Goal: Information Seeking & Learning: Check status

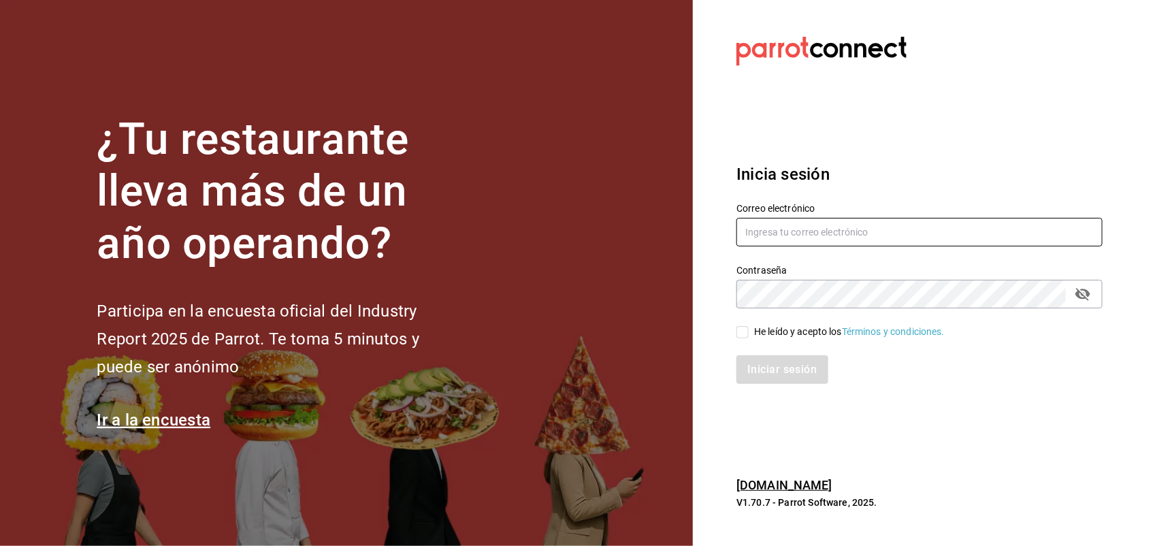
type input "[PERSON_NAME][EMAIL_ADDRESS][PERSON_NAME][DOMAIN_NAME]"
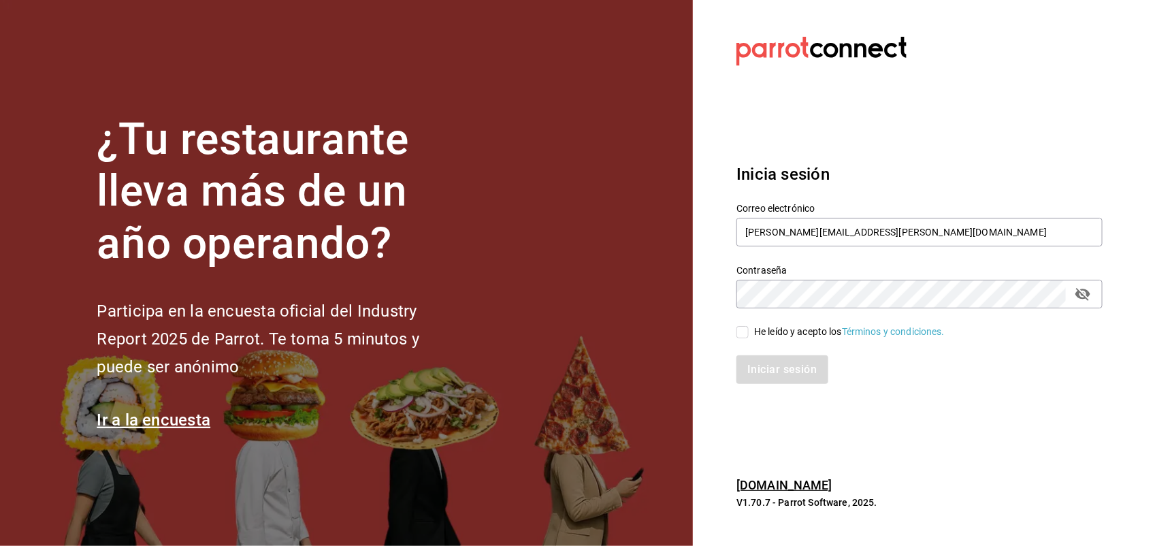
click at [754, 340] on div "Iniciar sesión" at bounding box center [911, 361] width 382 height 45
click at [745, 331] on input "He leído y acepto los Términos y condiciones." at bounding box center [742, 332] width 12 height 12
checkbox input "true"
click at [767, 359] on button "Iniciar sesión" at bounding box center [782, 369] width 93 height 29
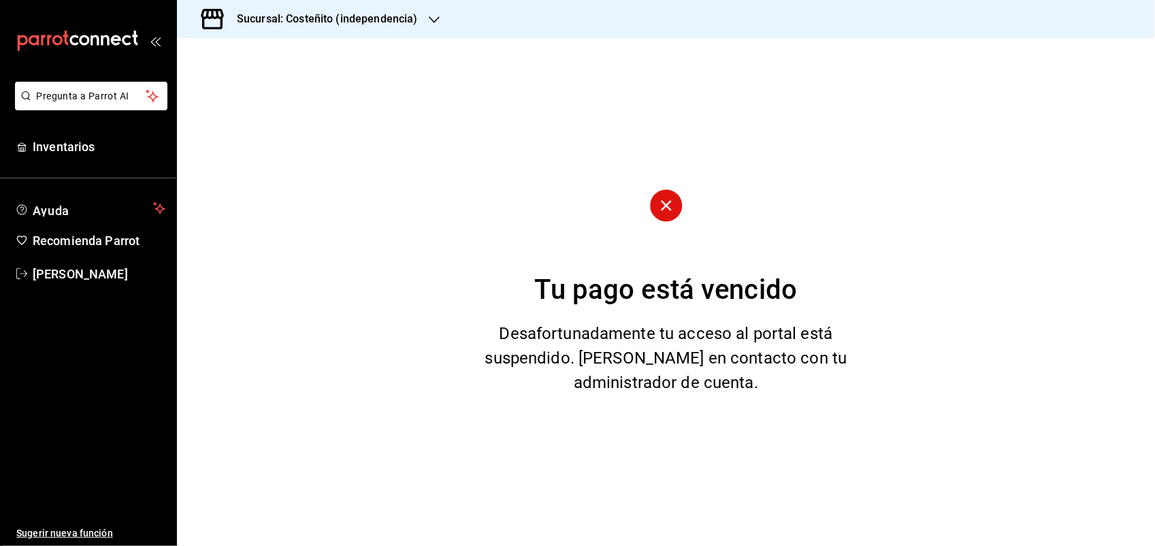
click at [308, 26] on h3 "Sucursal: Costeñito (independencia)" at bounding box center [322, 19] width 192 height 16
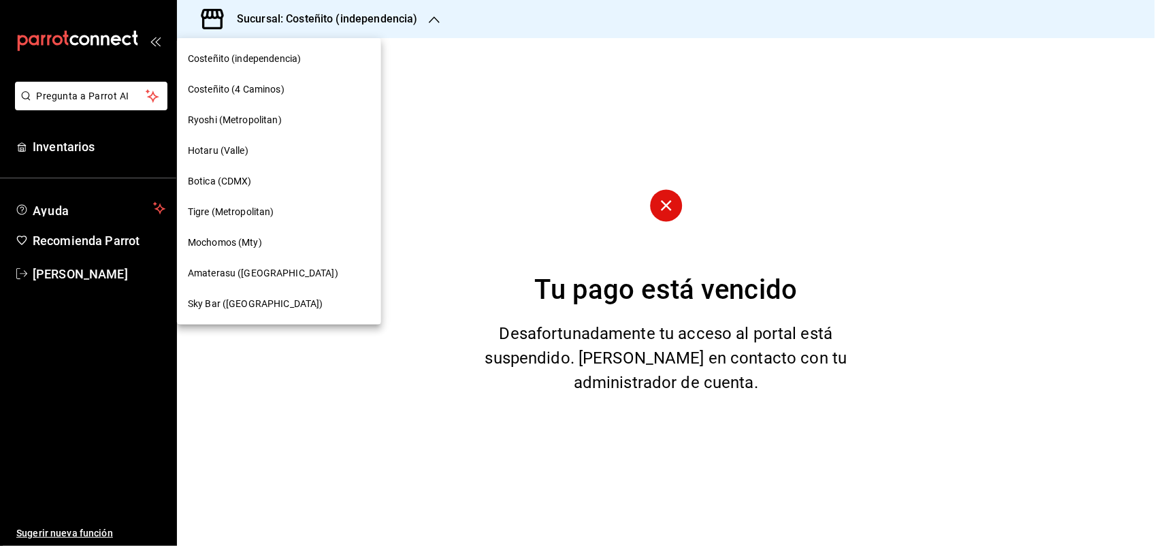
click at [273, 238] on div "Mochomos (Mty)" at bounding box center [279, 242] width 182 height 14
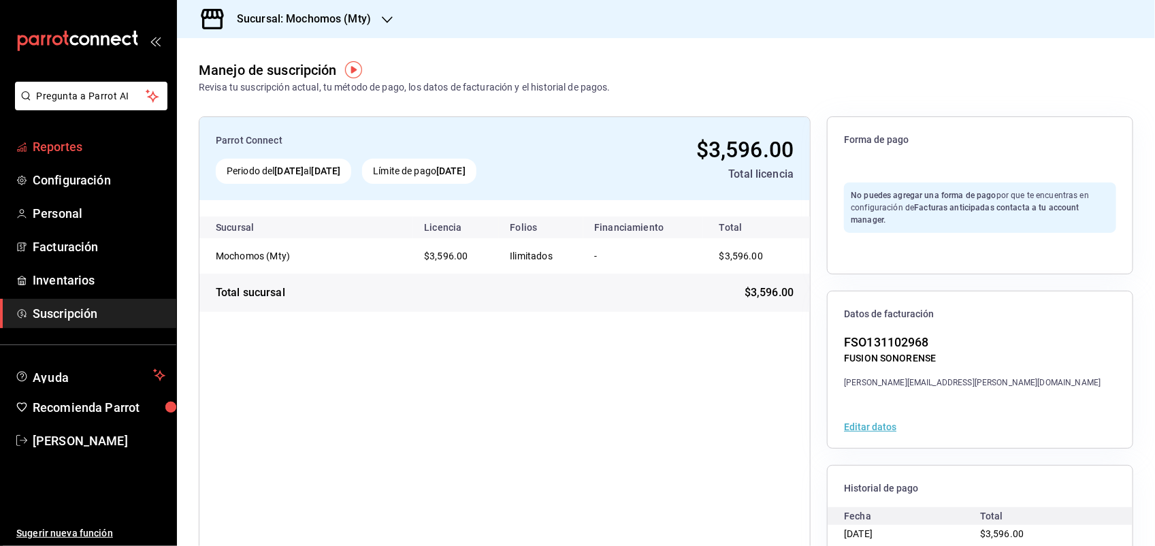
click at [93, 150] on span "Reportes" at bounding box center [99, 146] width 133 height 18
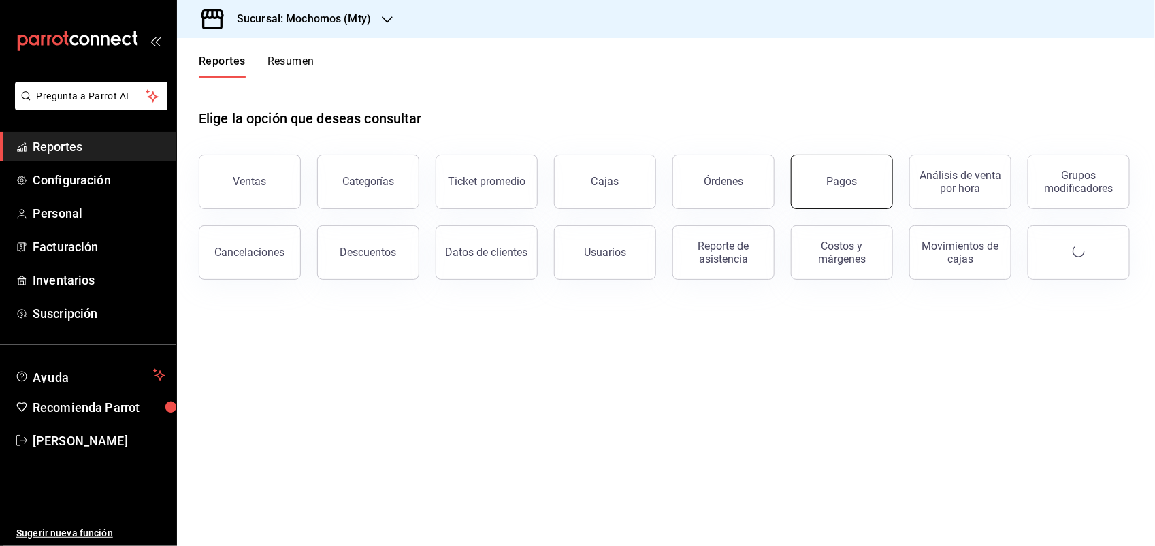
click at [796, 167] on button "Pagos" at bounding box center [842, 181] width 102 height 54
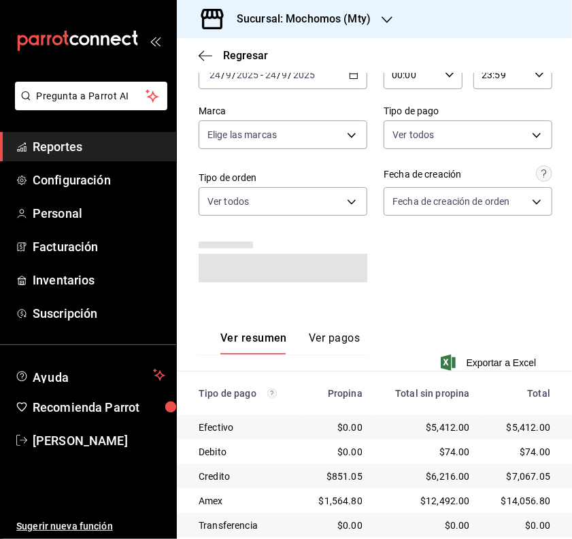
scroll to position [116, 0]
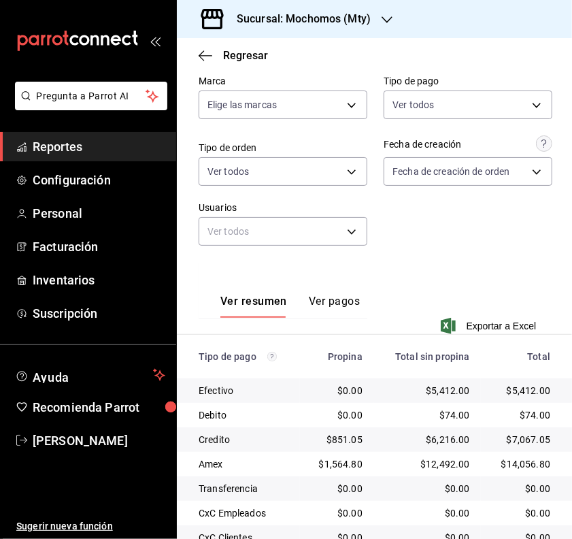
click at [349, 300] on button "Ver pagos" at bounding box center [334, 306] width 51 height 23
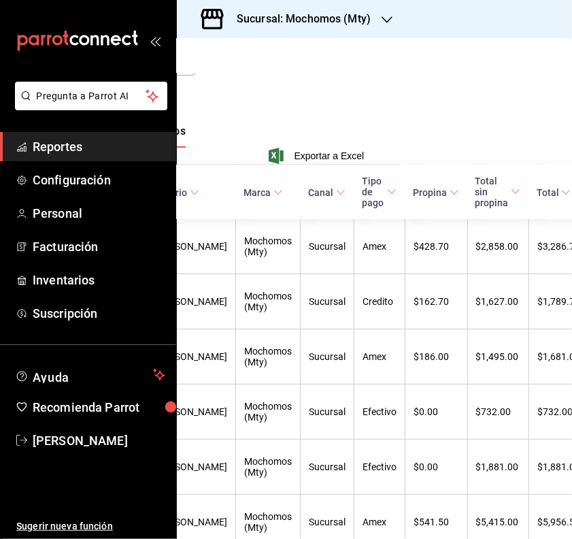
scroll to position [286, 194]
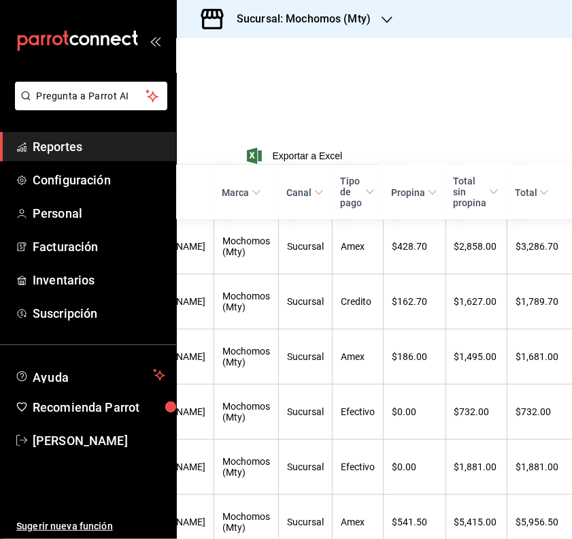
click at [512, 204] on th "Total" at bounding box center [543, 192] width 73 height 54
click at [540, 194] on icon at bounding box center [545, 193] width 10 height 10
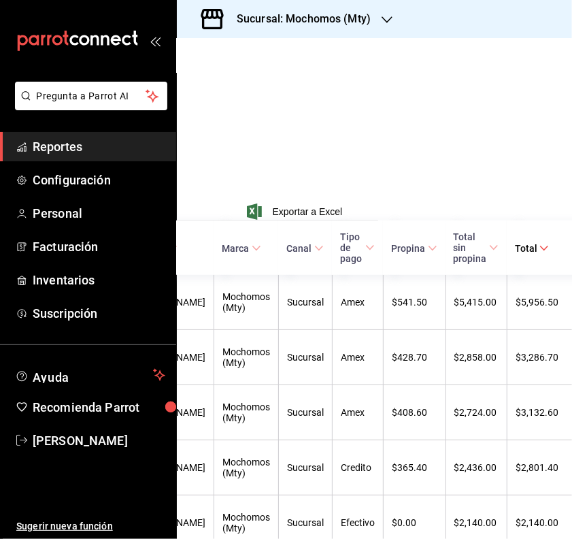
scroll to position [201, 194]
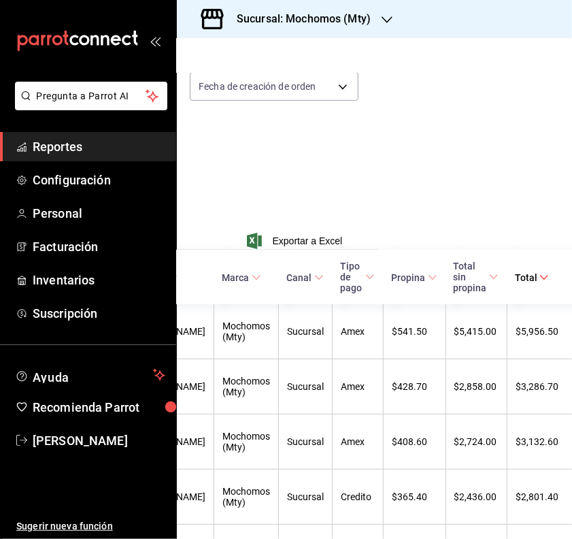
click at [352, 272] on span "Tipo de pago" at bounding box center [357, 277] width 35 height 33
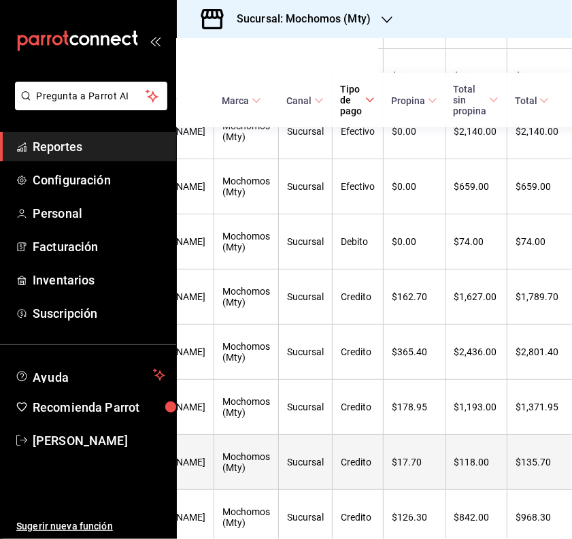
scroll to position [541, 194]
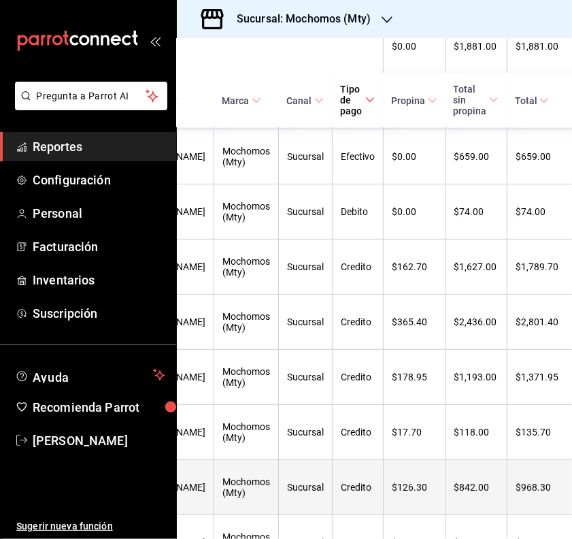
drag, startPoint x: 538, startPoint y: 407, endPoint x: 534, endPoint y: 399, distance: 8.8
click at [534, 460] on th "$968.30" at bounding box center [543, 487] width 73 height 55
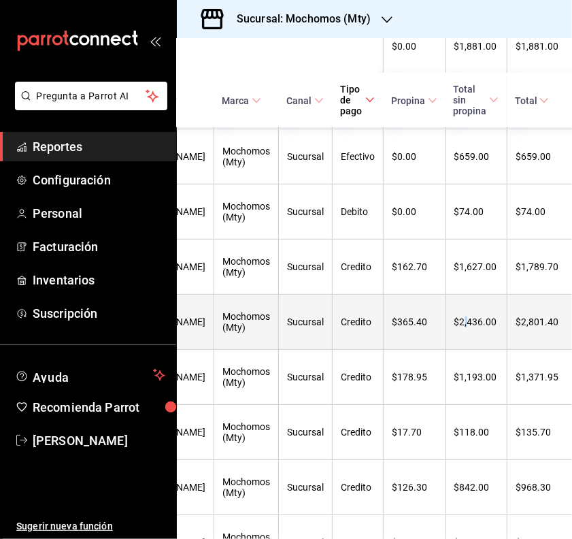
click at [446, 295] on th "$2,436.00" at bounding box center [476, 322] width 61 height 55
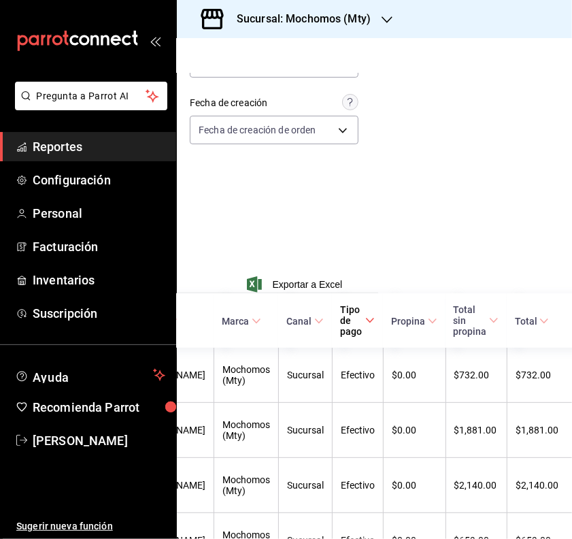
scroll to position [0, 194]
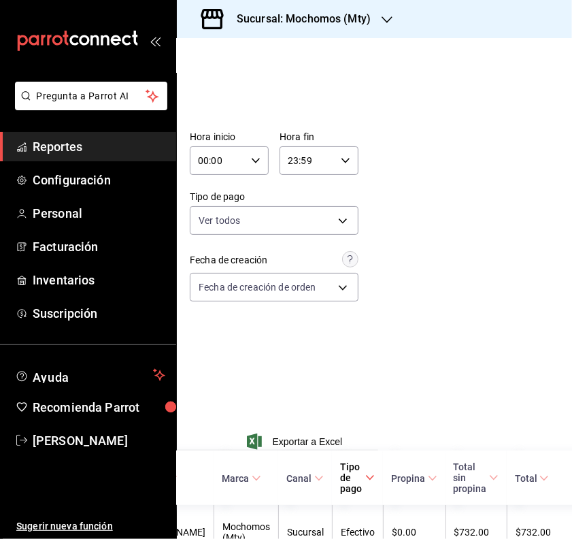
click at [231, 165] on input "00:00" at bounding box center [218, 160] width 56 height 27
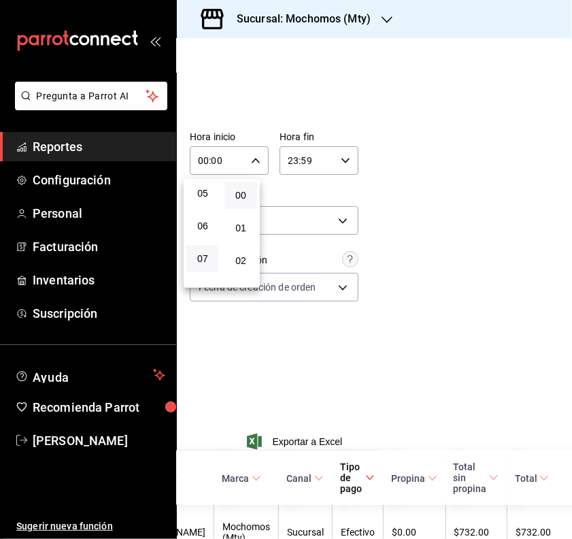
scroll to position [170, 0]
click at [202, 178] on div at bounding box center [286, 269] width 572 height 539
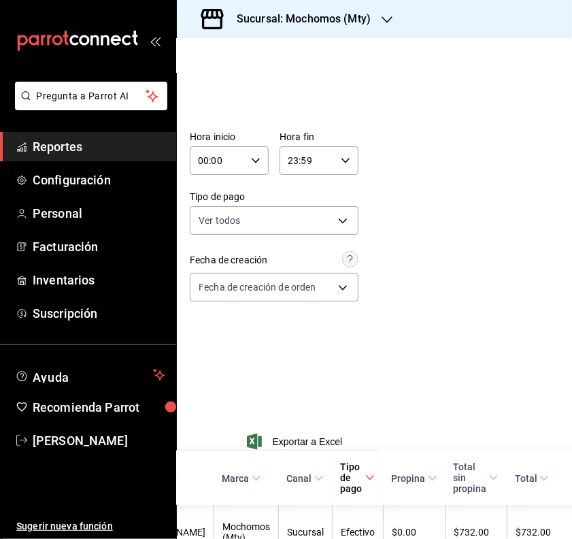
click at [240, 162] on div "00:00 Hora inicio" at bounding box center [229, 160] width 79 height 29
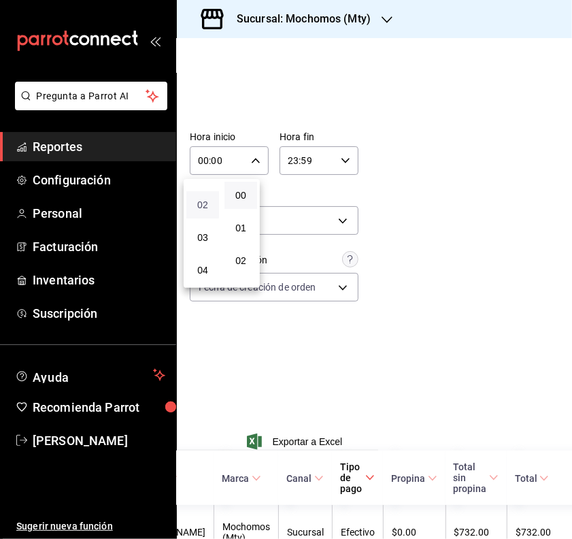
scroll to position [85, 0]
click at [203, 262] on button "05" at bounding box center [202, 273] width 33 height 27
type input "05:00"
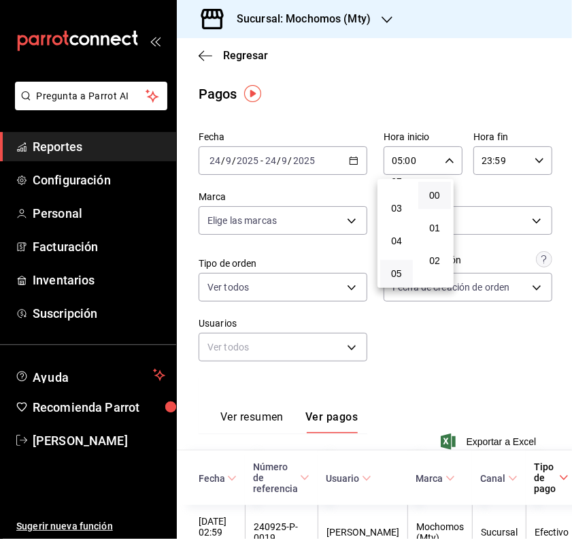
click at [444, 358] on div at bounding box center [286, 269] width 572 height 539
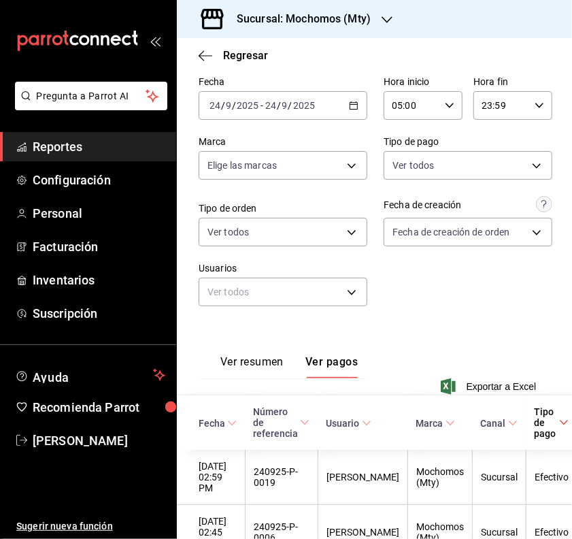
scroll to position [85, 0]
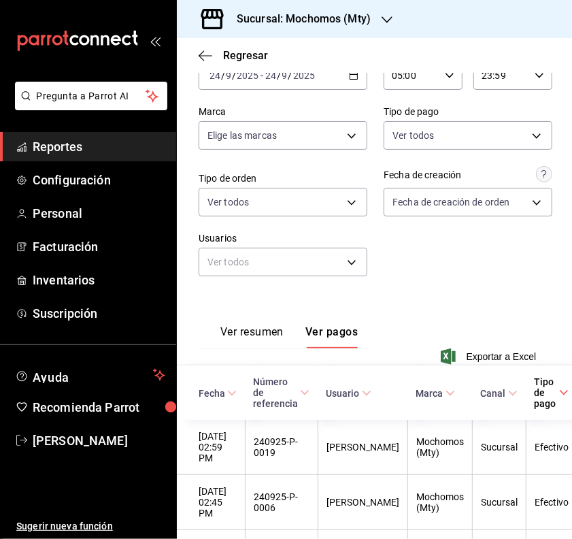
click at [272, 331] on button "Ver resumen" at bounding box center [251, 336] width 63 height 23
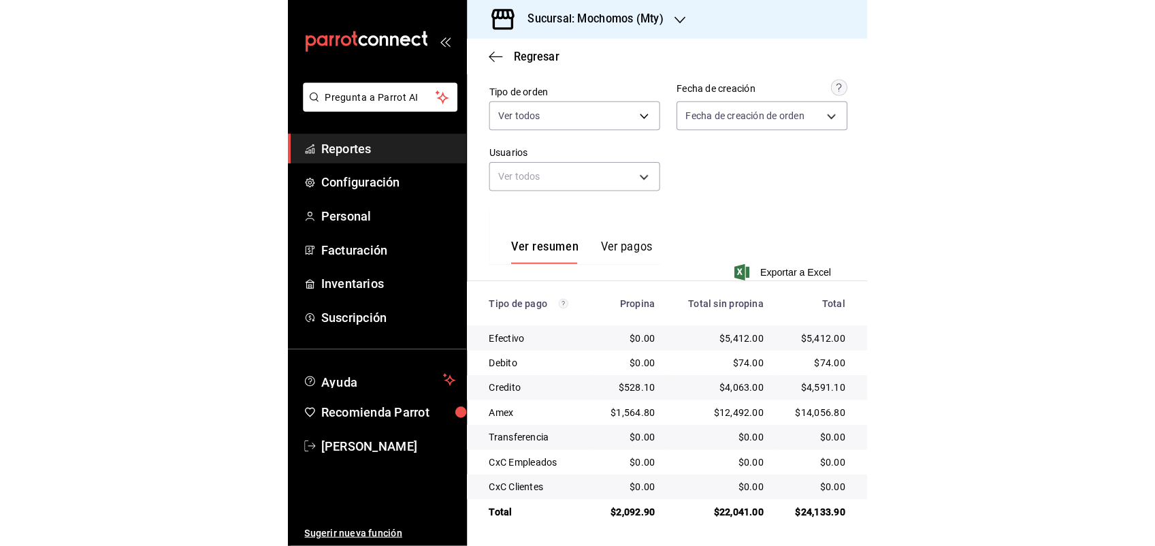
scroll to position [31, 0]
